Goal: Book appointment/travel/reservation

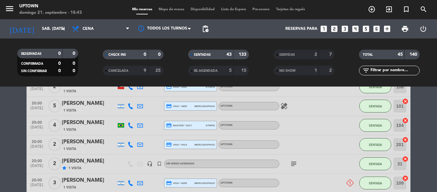
scroll to position [21, 0]
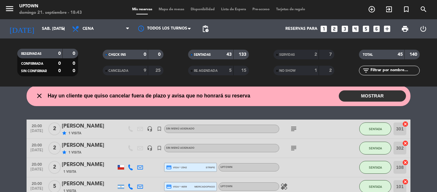
click at [38, 97] on icon "close" at bounding box center [40, 96] width 8 height 8
click at [50, 29] on input "sáb. [DATE]" at bounding box center [66, 28] width 54 height 11
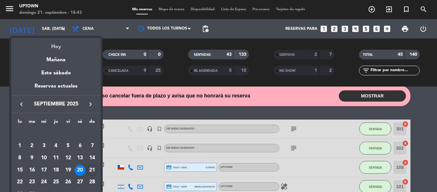
click at [53, 45] on div "Hoy" at bounding box center [56, 44] width 90 height 13
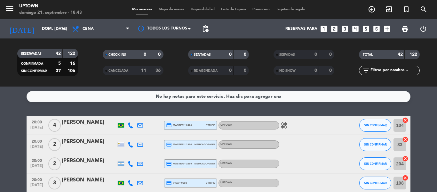
scroll to position [0, 0]
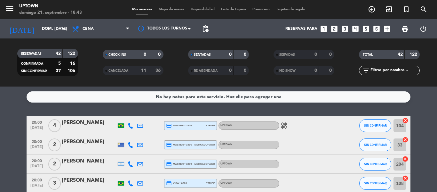
click at [286, 124] on icon "healing" at bounding box center [285, 126] width 8 height 8
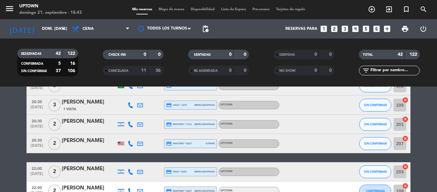
scroll to position [363, 0]
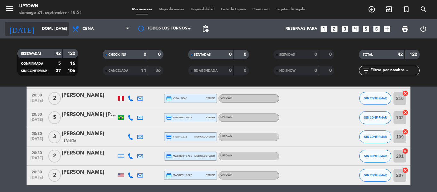
click at [62, 28] on icon "arrow_drop_down" at bounding box center [64, 29] width 8 height 8
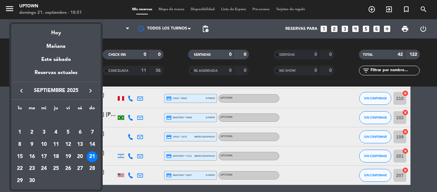
click at [93, 152] on div "21" at bounding box center [92, 156] width 11 height 11
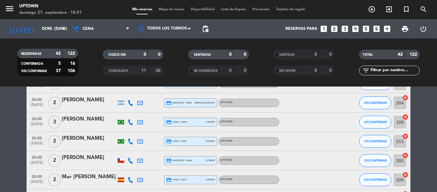
scroll to position [0, 0]
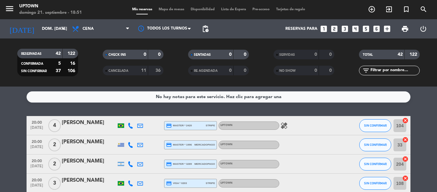
click at [284, 125] on icon "healing" at bounding box center [285, 126] width 8 height 8
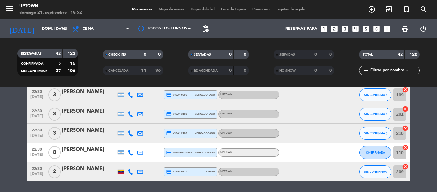
scroll to position [790, 0]
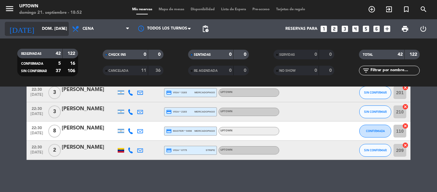
click at [64, 29] on icon "arrow_drop_down" at bounding box center [64, 29] width 8 height 8
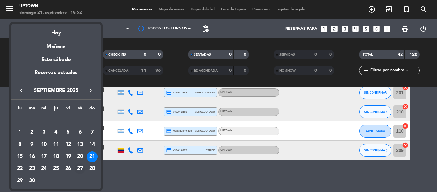
click at [80, 169] on div "27" at bounding box center [80, 168] width 11 height 11
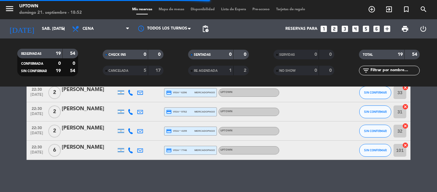
scroll to position [339, 0]
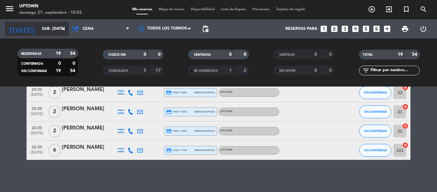
click at [60, 31] on icon "arrow_drop_down" at bounding box center [64, 29] width 8 height 8
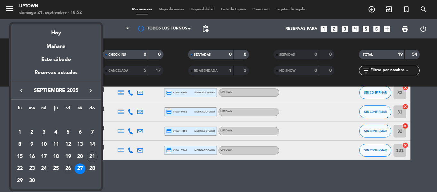
click at [67, 166] on div "26" at bounding box center [68, 168] width 11 height 11
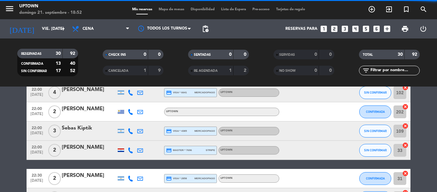
scroll to position [559, 0]
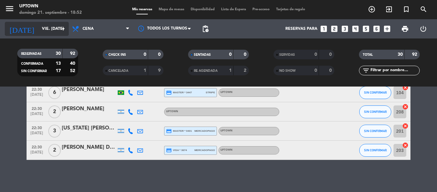
click at [63, 28] on icon "arrow_drop_down" at bounding box center [64, 29] width 8 height 8
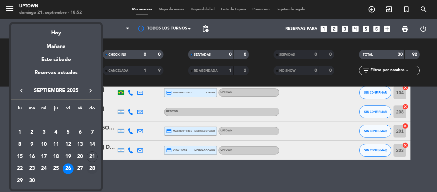
click at [93, 168] on div "28" at bounding box center [92, 168] width 11 height 11
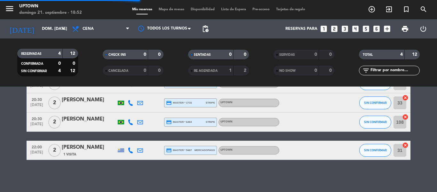
scroll to position [42, 0]
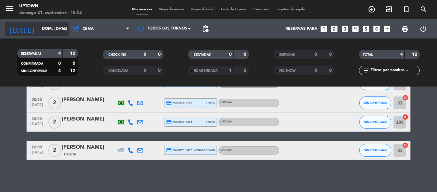
click at [61, 27] on icon "arrow_drop_down" at bounding box center [64, 29] width 8 height 8
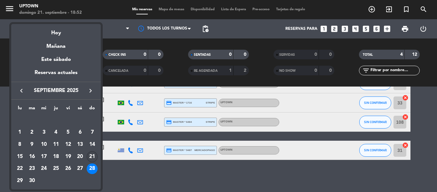
click at [91, 155] on div "21" at bounding box center [92, 156] width 11 height 11
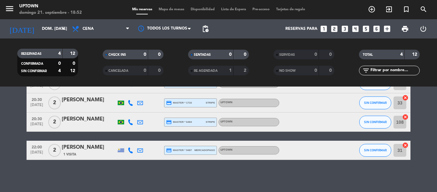
type input "dom. [DATE]"
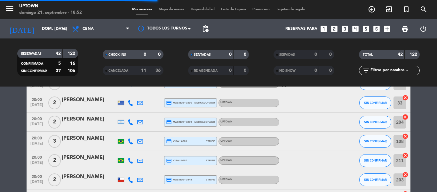
scroll to position [790, 0]
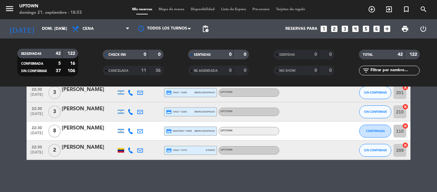
click at [244, 171] on div "No hay notas para este servicio. Haz clic para agregar una 20:00 [DATE] 4 [PERS…" at bounding box center [218, 138] width 437 height 105
